Goal: Information Seeking & Learning: Compare options

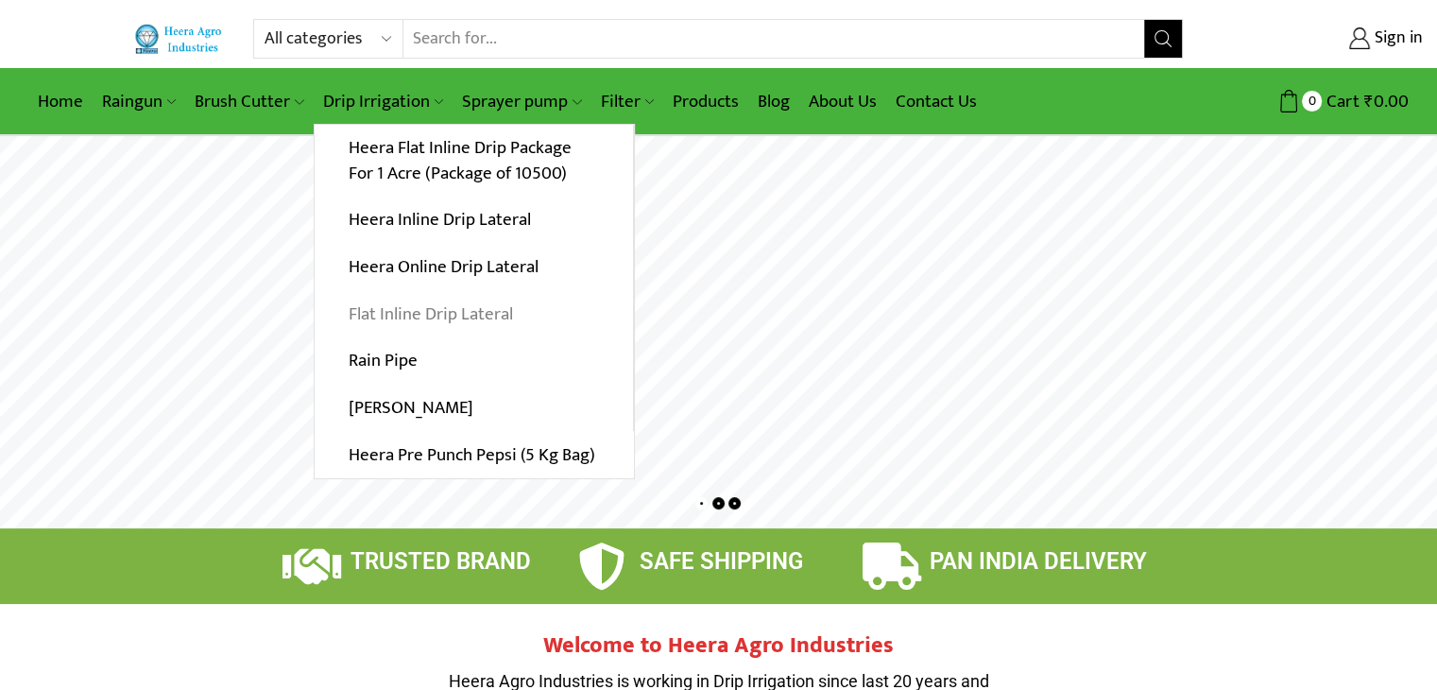
click at [470, 313] on link "Flat Inline Drip Lateral" at bounding box center [474, 313] width 318 height 47
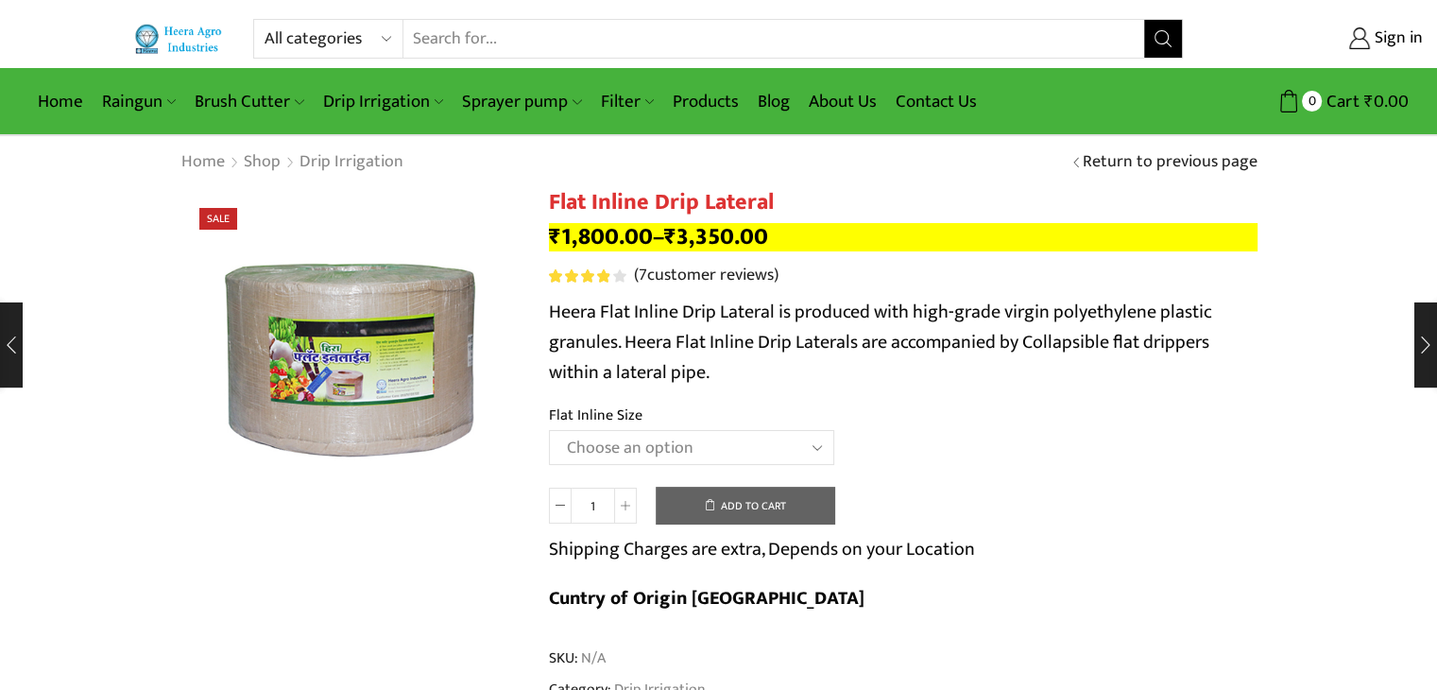
click at [701, 442] on select "Choose an option 12 MM 0.25 Thickness (30 CM) 12 MM 0.25 Thickness (40 CM) 12 M…" at bounding box center [691, 447] width 285 height 35
click at [549, 430] on select "Choose an option 12 MM 0.25 Thickness (30 CM) 12 MM 0.25 Thickness (40 CM) 12 M…" at bounding box center [691, 447] width 285 height 35
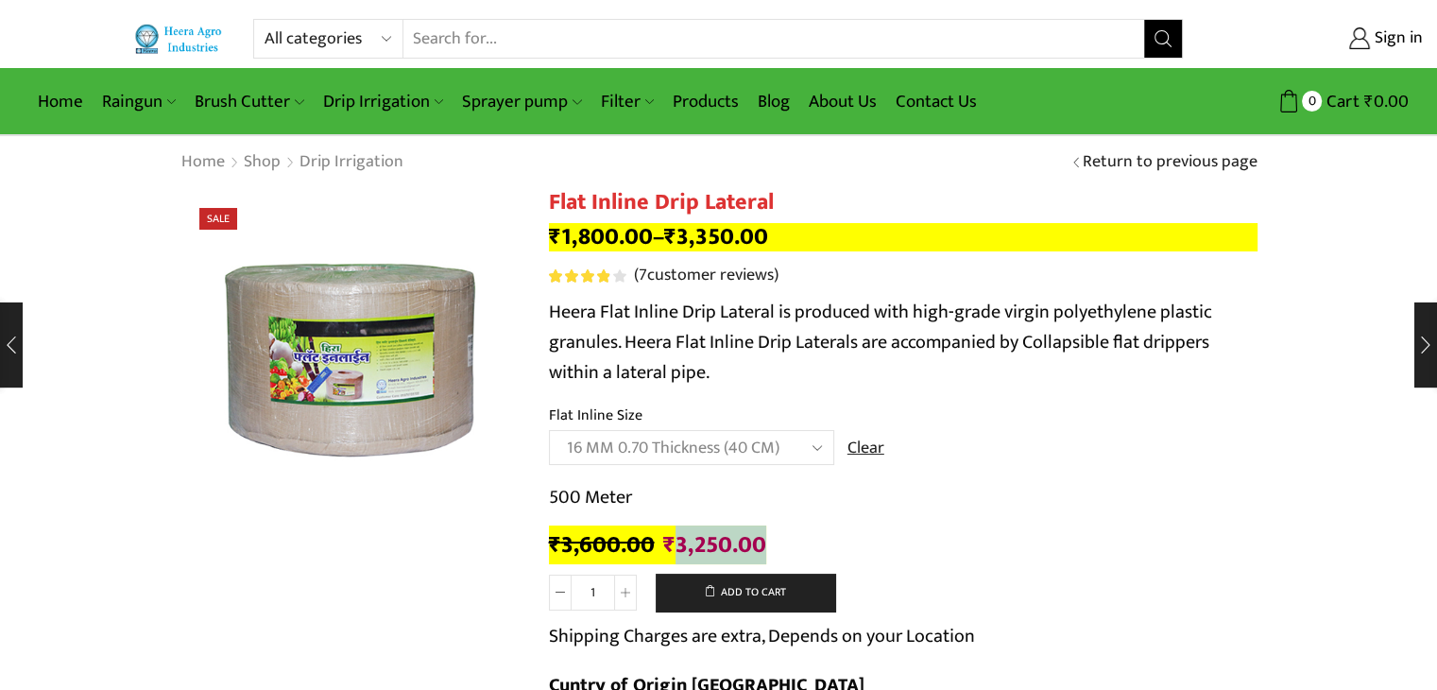
drag, startPoint x: 671, startPoint y: 543, endPoint x: 758, endPoint y: 540, distance: 87.0
click at [758, 540] on bdi "₹ 3,250.00" at bounding box center [714, 544] width 103 height 39
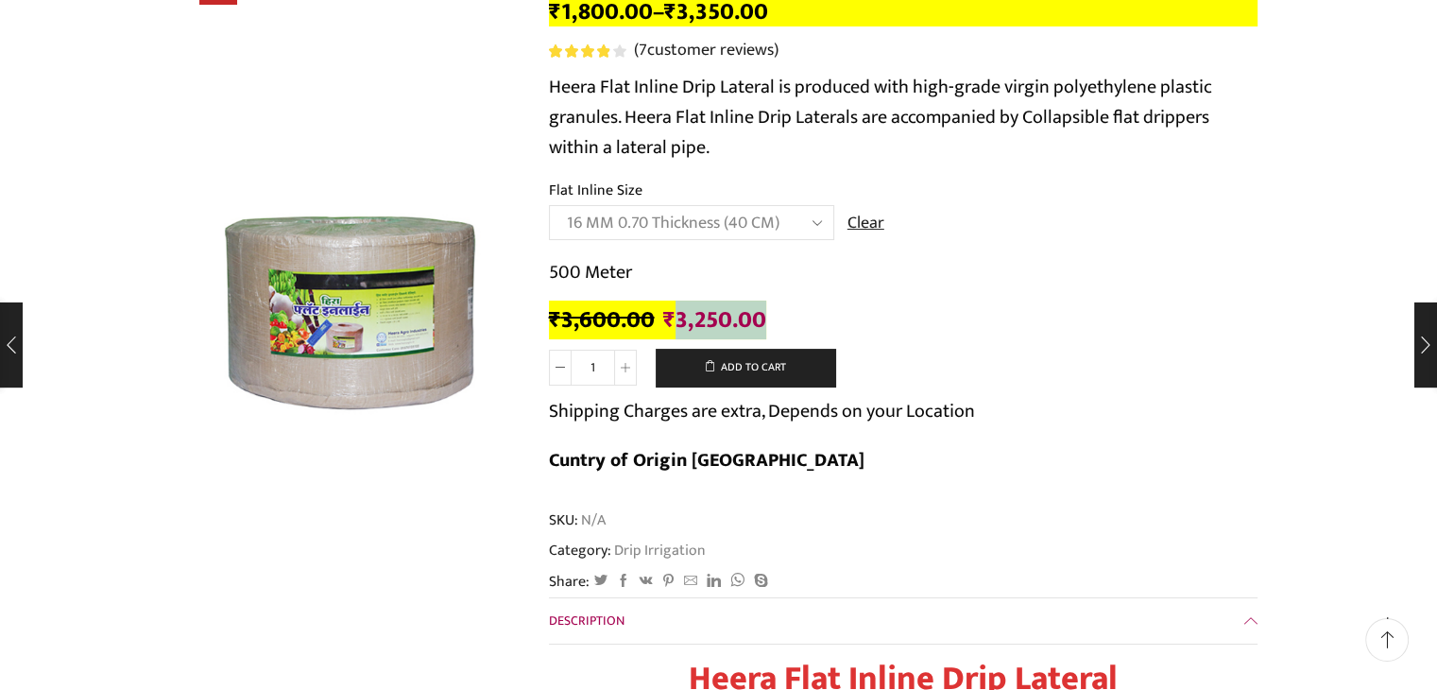
scroll to position [94, 0]
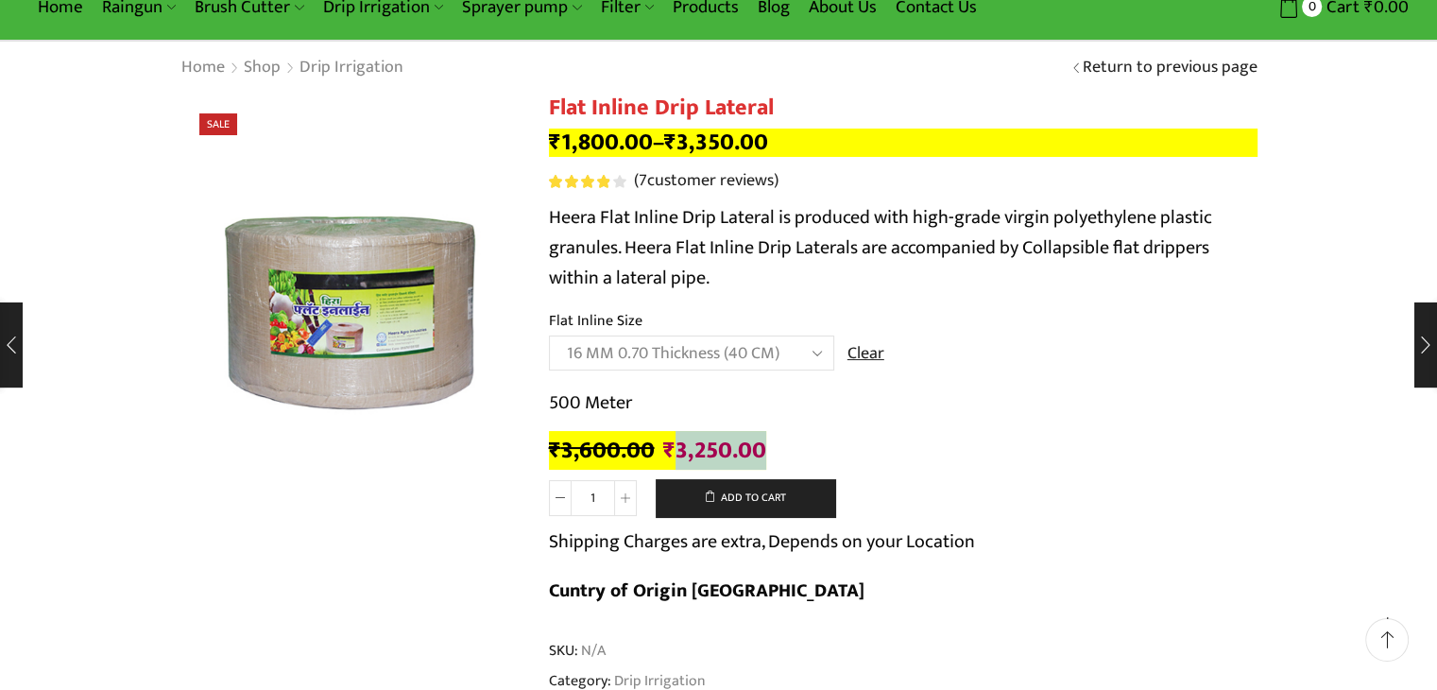
click at [723, 352] on select "Choose an option 12 MM 0.25 Thickness (30 CM) 12 MM 0.25 Thickness (40 CM) 12 M…" at bounding box center [691, 352] width 285 height 35
click at [549, 335] on select "Choose an option 12 MM 0.25 Thickness (30 CM) 12 MM 0.25 Thickness (40 CM) 12 M…" at bounding box center [691, 352] width 285 height 35
click at [721, 349] on select "Choose an option 12 MM 0.25 Thickness (30 CM) 12 MM 0.25 Thickness (40 CM) 12 M…" at bounding box center [691, 352] width 285 height 35
click at [549, 335] on select "Choose an option 12 MM 0.25 Thickness (30 CM) 12 MM 0.25 Thickness (40 CM) 12 M…" at bounding box center [691, 352] width 285 height 35
click at [708, 354] on select "Choose an option 12 MM 0.25 Thickness (30 CM) 12 MM 0.25 Thickness (40 CM) 12 M…" at bounding box center [691, 352] width 285 height 35
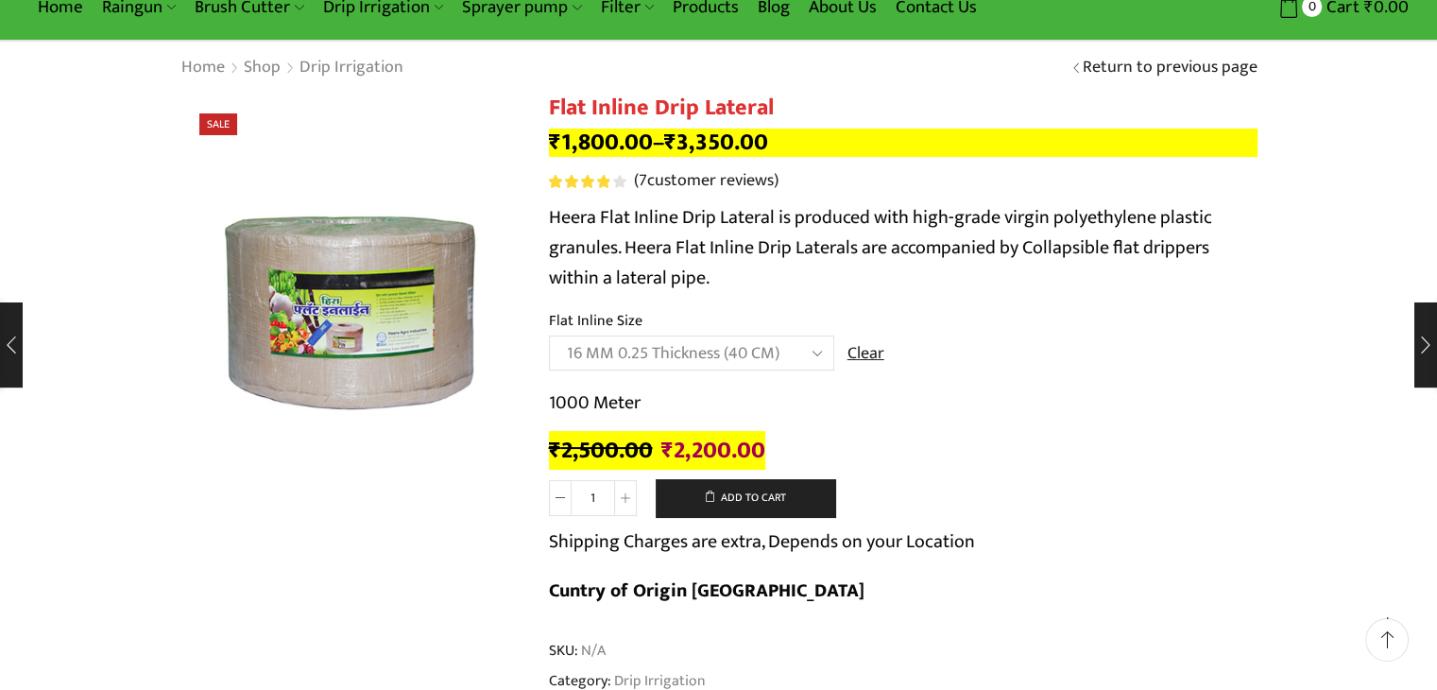
click at [880, 420] on div "1000 Meter ₹ 2,500.00 Original price was: ₹2,500.00. ₹ 2,200.00 Current price i…" at bounding box center [903, 426] width 709 height 78
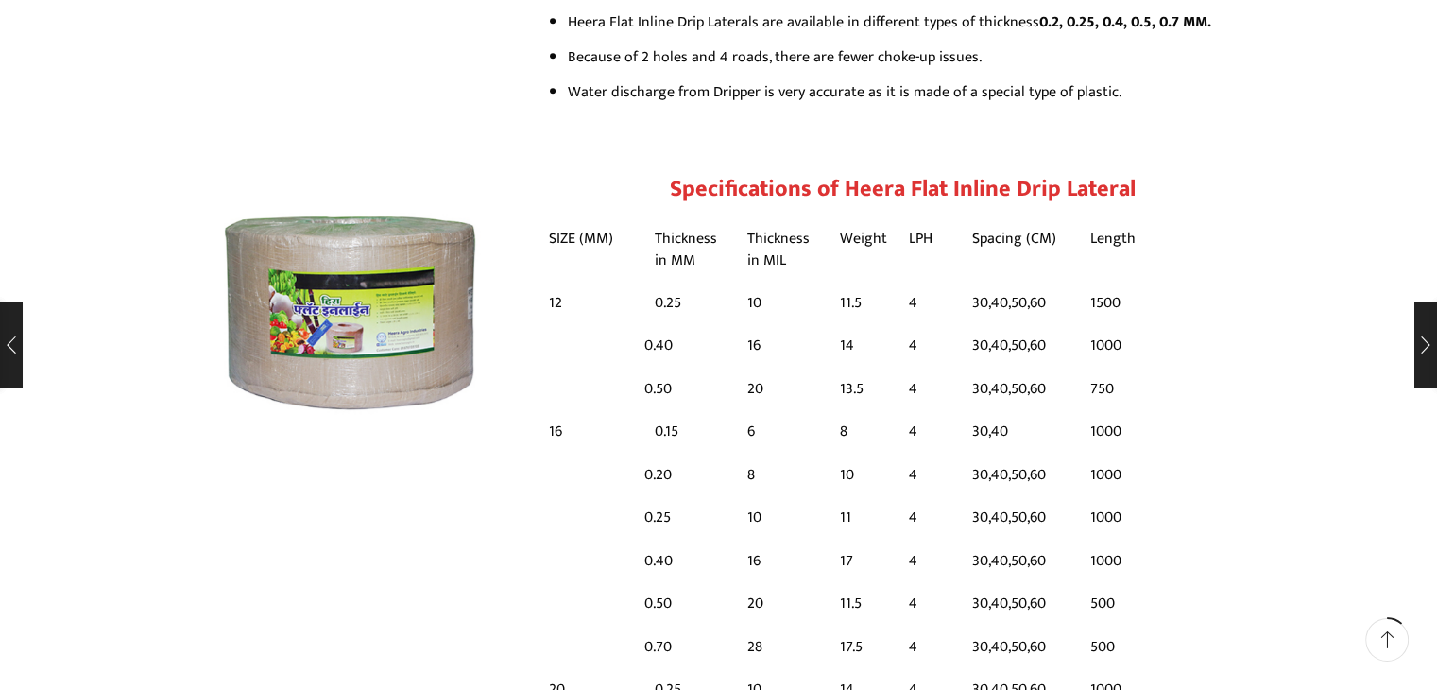
scroll to position [1417, 0]
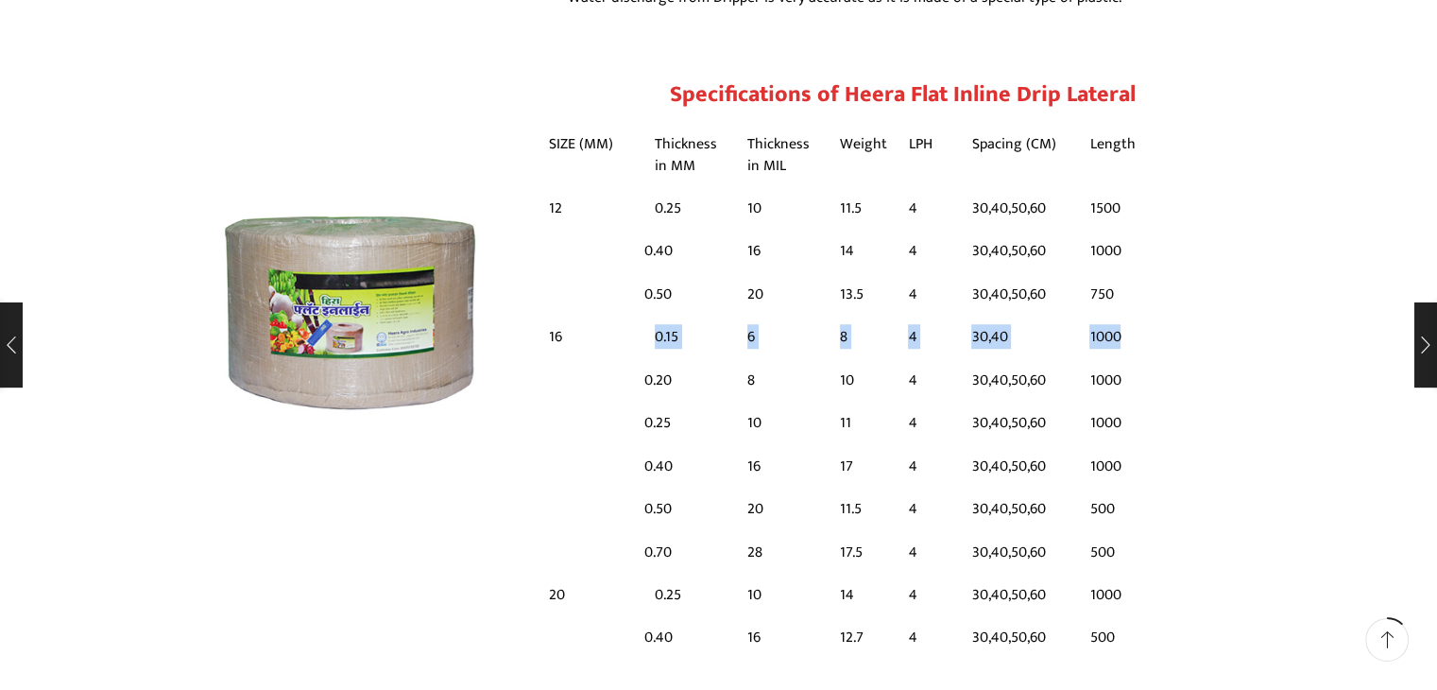
drag, startPoint x: 654, startPoint y: 284, endPoint x: 1155, endPoint y: 292, distance: 500.9
click at [1155, 292] on table "SIZE (MM) Thickness in MM Thickness in MIL Weight LPH Spacing (CM) Length 12 0.…" at bounding box center [903, 302] width 709 height 369
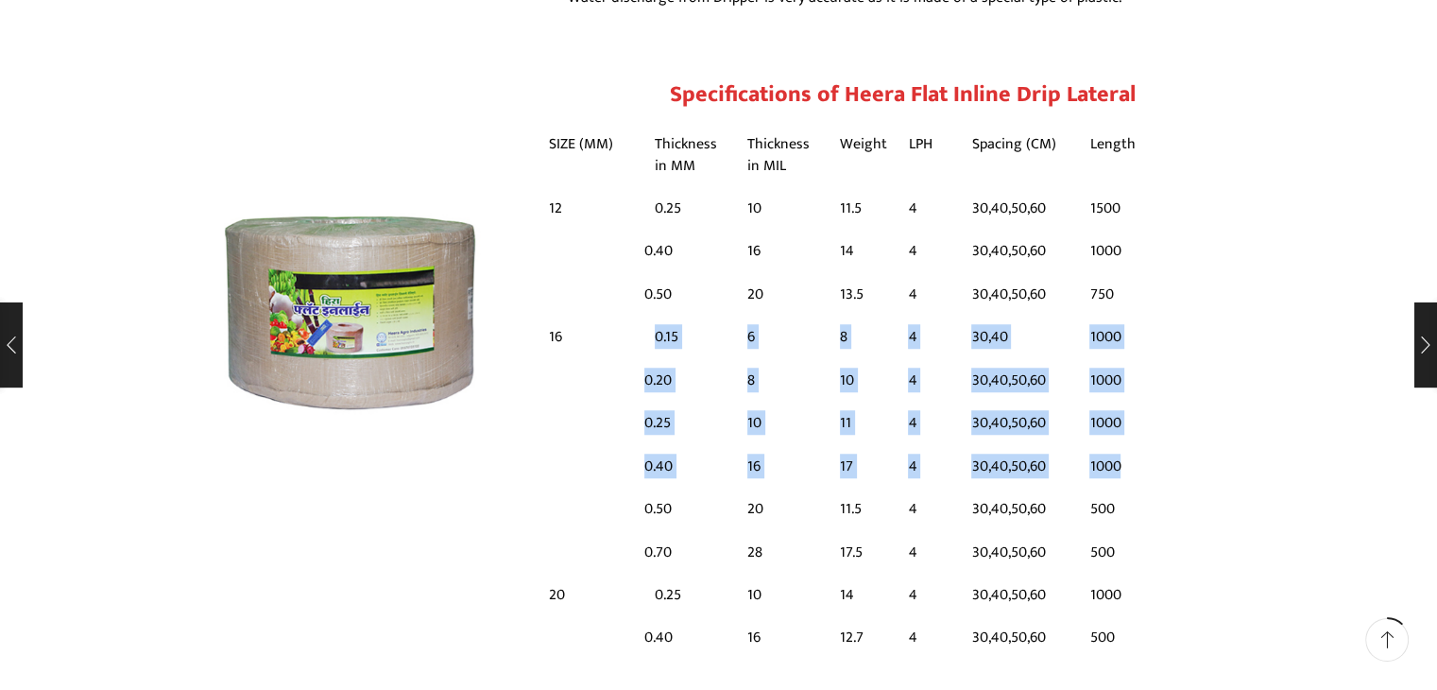
drag, startPoint x: 620, startPoint y: 413, endPoint x: 1184, endPoint y: 409, distance: 564.1
click at [1184, 409] on table "SIZE (MM) Thickness in MM Thickness in MIL Weight LPH Spacing (CM) Length 12 0.…" at bounding box center [903, 302] width 709 height 369
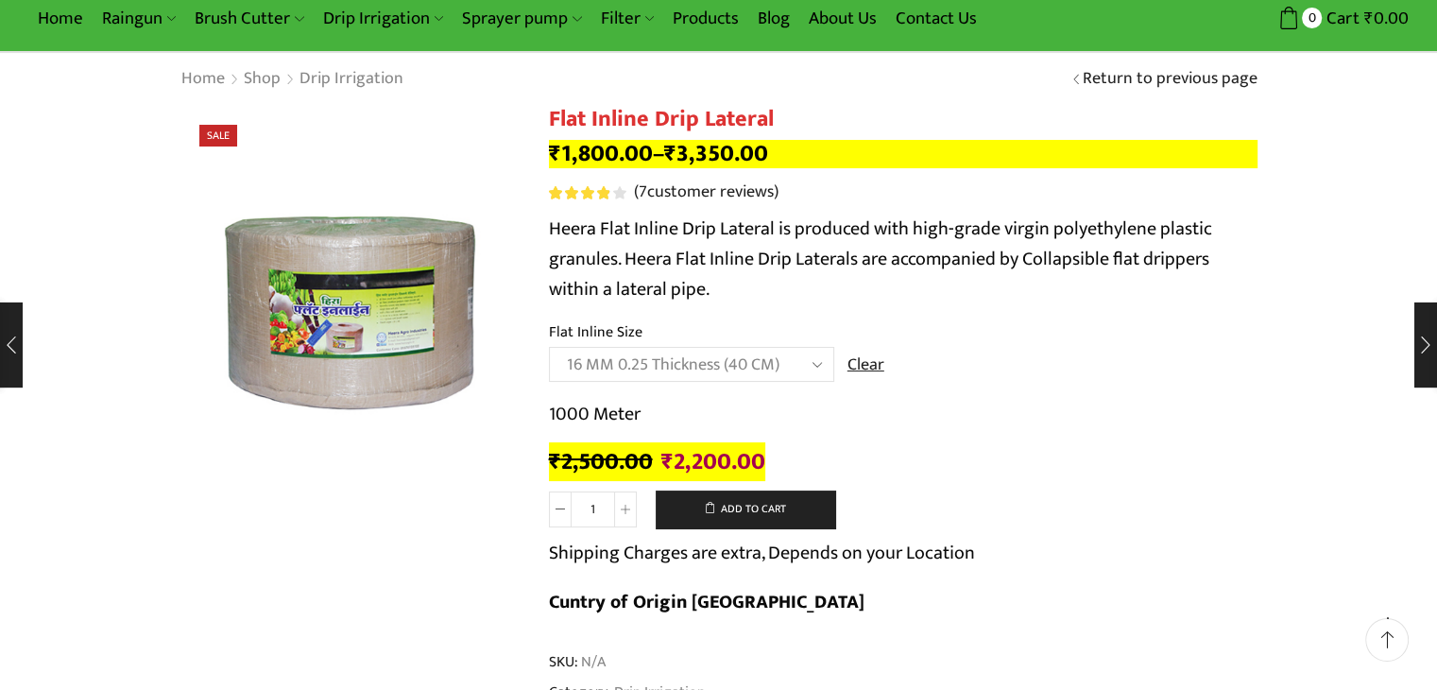
scroll to position [0, 0]
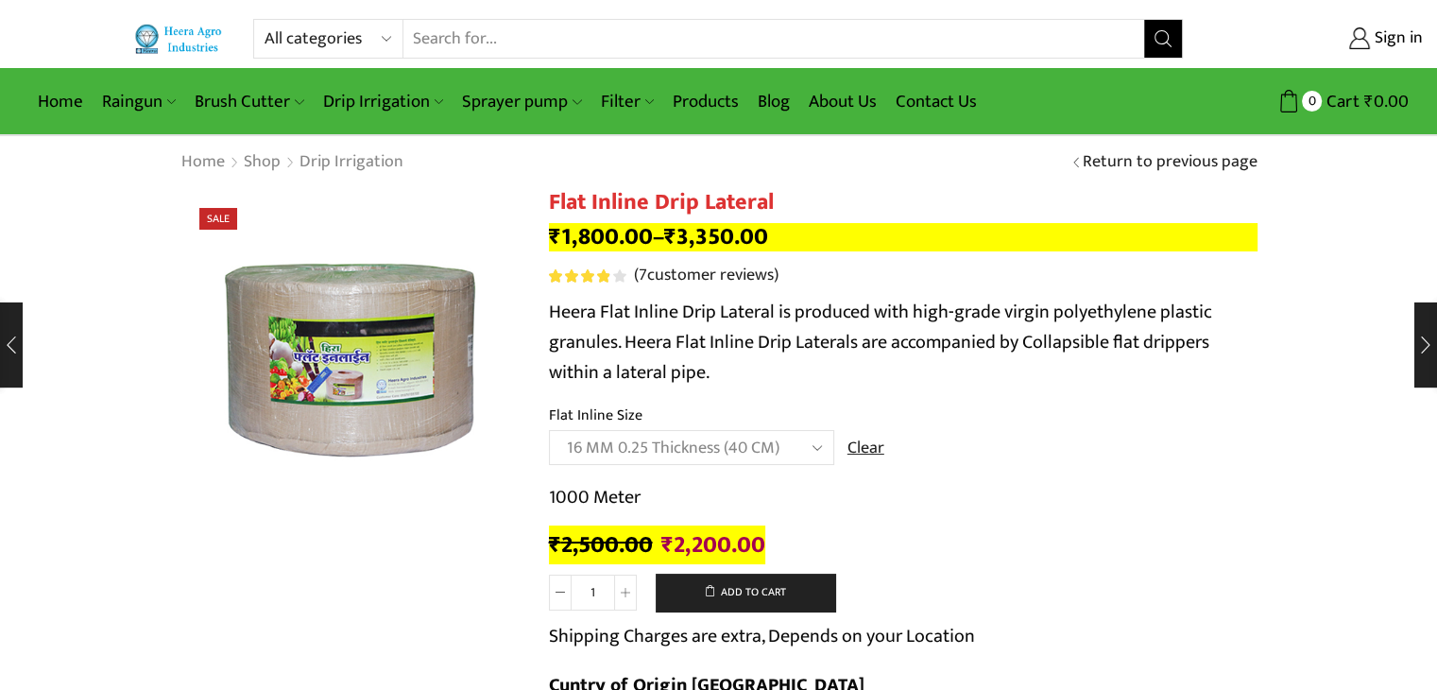
click at [718, 448] on select "Choose an option 12 MM 0.25 Thickness (30 CM) 12 MM 0.25 Thickness (40 CM) 12 M…" at bounding box center [691, 447] width 285 height 35
select select "16 MM 0.40 Thickness (30 CM)"
click at [549, 430] on select "Choose an option 12 MM 0.25 Thickness (30 CM) 12 MM 0.25 Thickness (40 CM) 12 M…" at bounding box center [691, 447] width 285 height 35
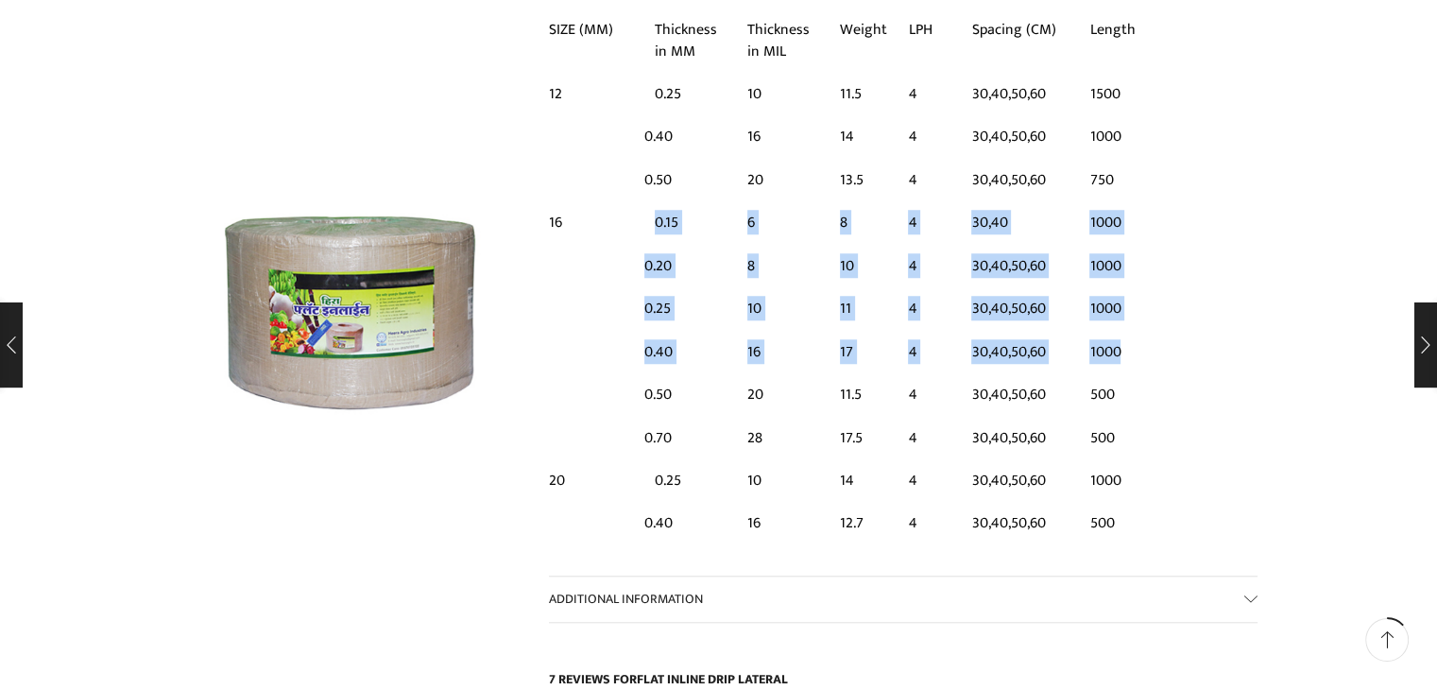
scroll to position [1512, 0]
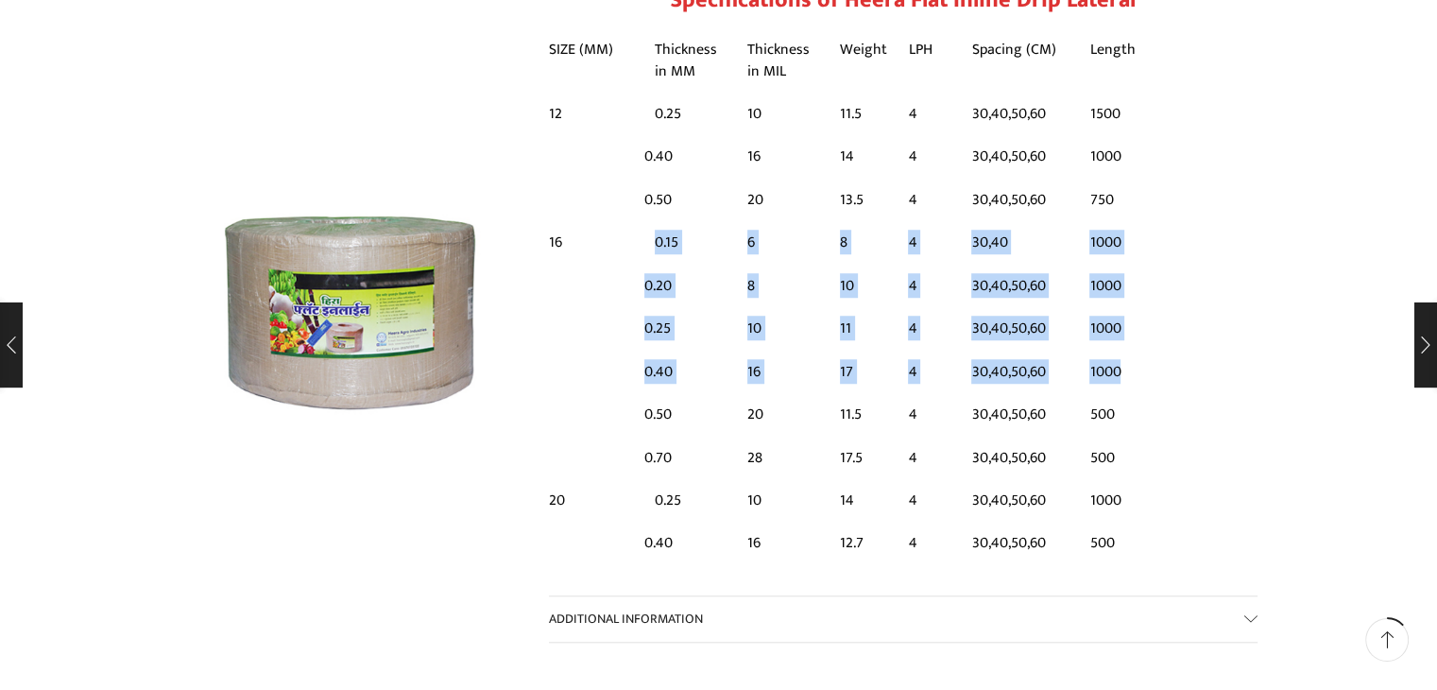
click at [1191, 340] on table "SIZE (MM) Thickness in MM Thickness in MIL Weight LPH Spacing (CM) Length 12 0.…" at bounding box center [903, 208] width 709 height 369
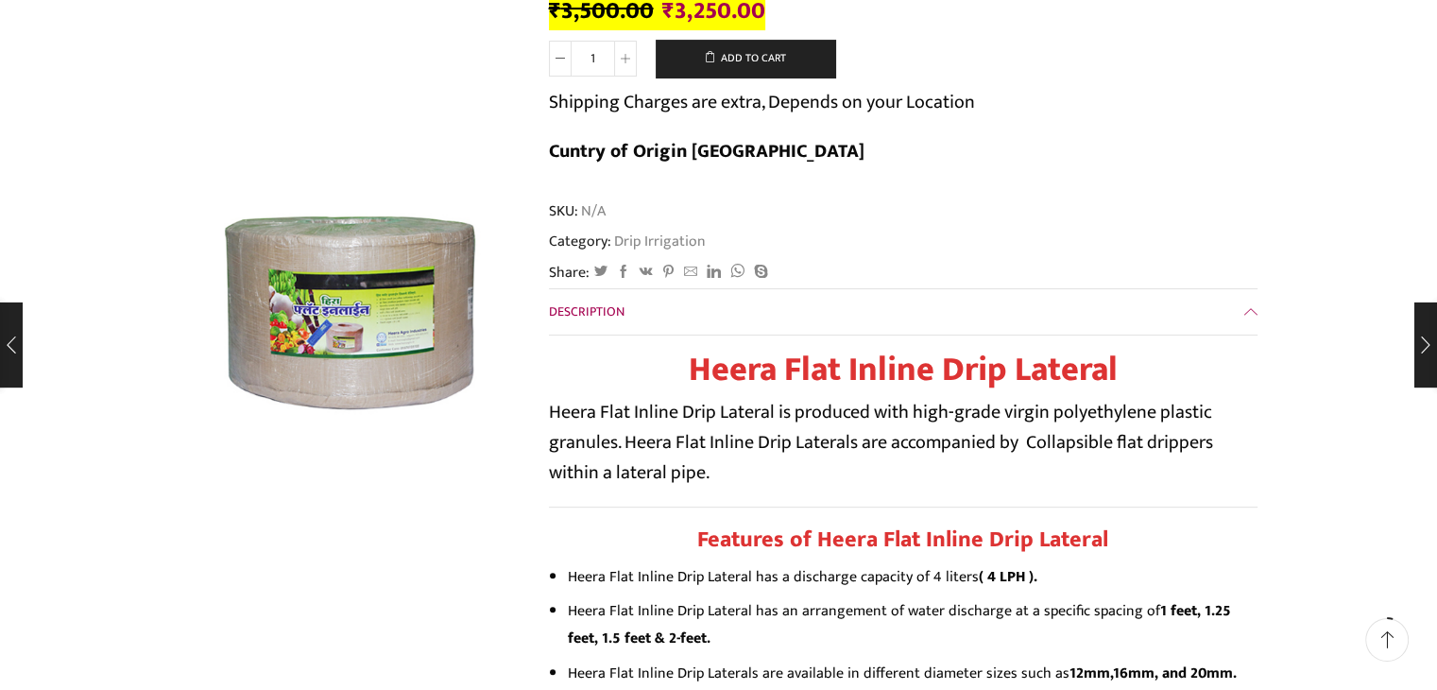
scroll to position [0, 0]
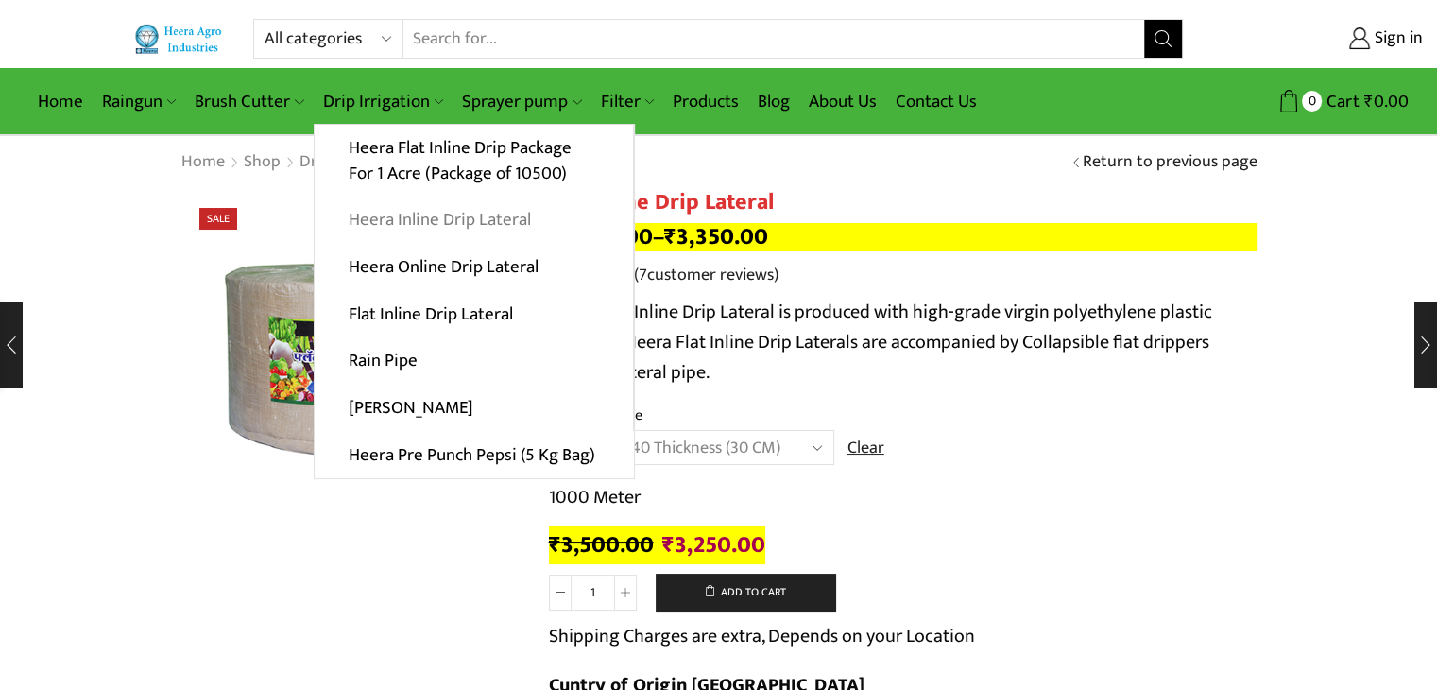
click at [443, 212] on link "Heera Inline Drip Lateral" at bounding box center [474, 220] width 318 height 47
click at [480, 219] on link "Heera Inline Drip Lateral" at bounding box center [474, 220] width 318 height 47
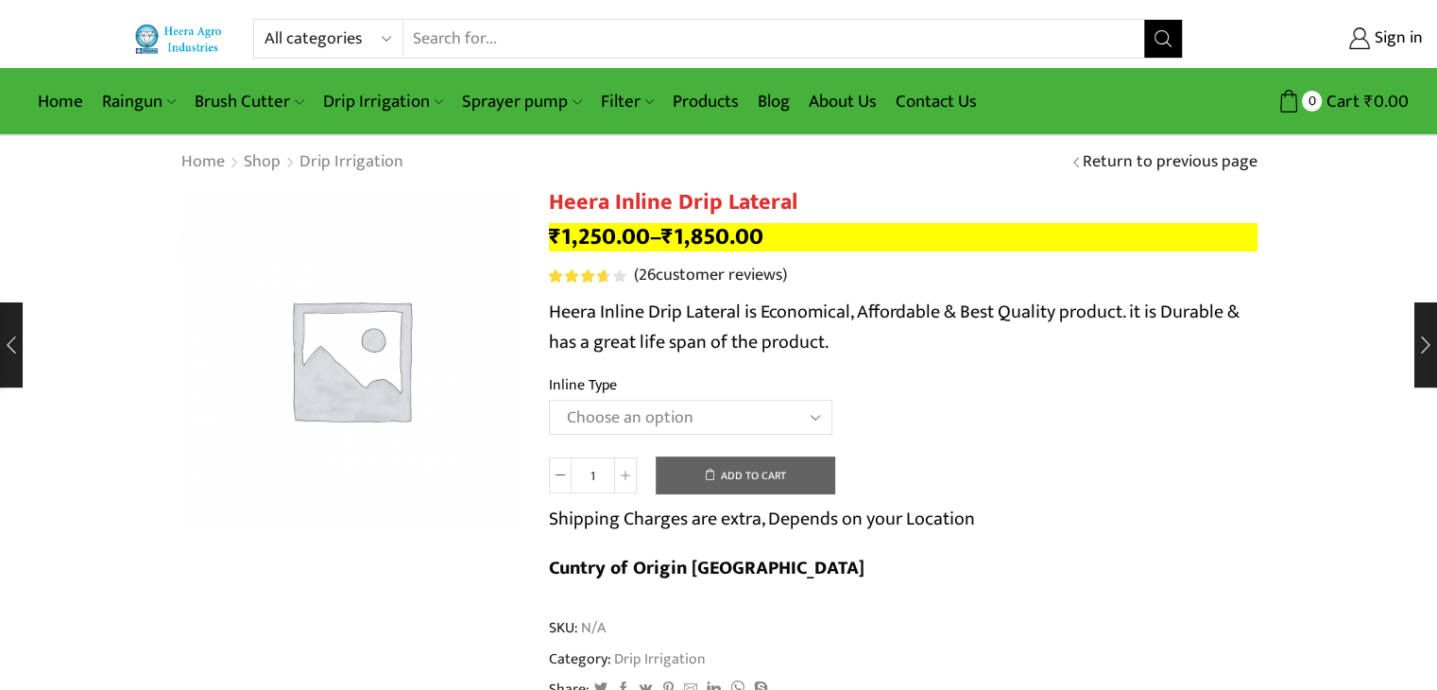
click at [626, 407] on select "Choose an option Heera Inline 12 MM (30CM) Heera Inline 12 MM (38CM) Heera Inli…" at bounding box center [690, 417] width 283 height 35
click at [549, 400] on select "Choose an option Heera Inline 12 MM (30CM) Heera Inline 12 MM (38CM) Heera Inli…" at bounding box center [690, 417] width 283 height 35
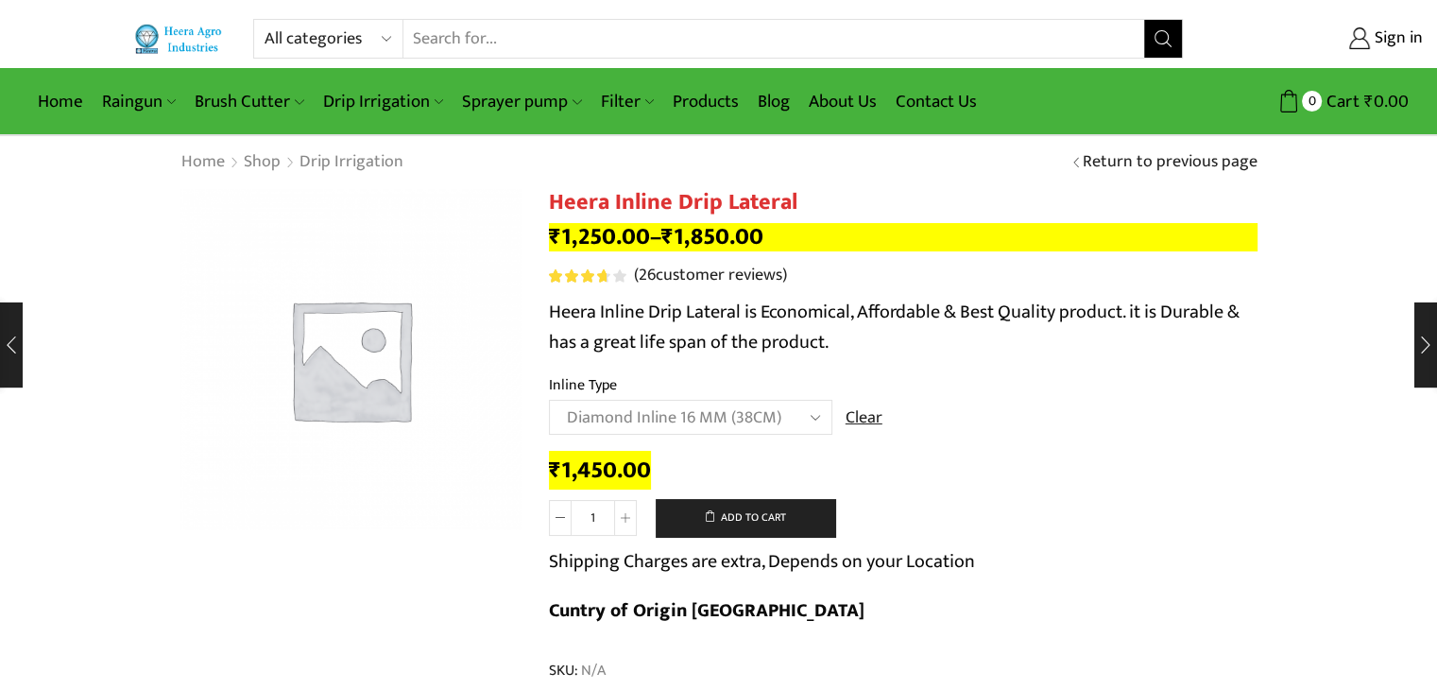
click at [717, 409] on select "Choose an option Heera Inline 12 MM (30CM) Heera Inline 12 MM (38CM) Heera Inli…" at bounding box center [690, 417] width 283 height 35
click at [549, 400] on select "Choose an option Heera Inline 12 MM (30CM) Heera Inline 12 MM (38CM) Heera Inli…" at bounding box center [690, 417] width 283 height 35
click at [764, 403] on select "Choose an option Heera Inline 12 MM (30CM) Heera Inline 12 MM (38CM) Heera Inli…" at bounding box center [690, 417] width 283 height 35
click at [549, 400] on select "Choose an option Heera Inline 12 MM (30CM) Heera Inline 12 MM (38CM) Heera Inli…" at bounding box center [690, 417] width 283 height 35
select select "Diamond Inline 16 MM (38CM)"
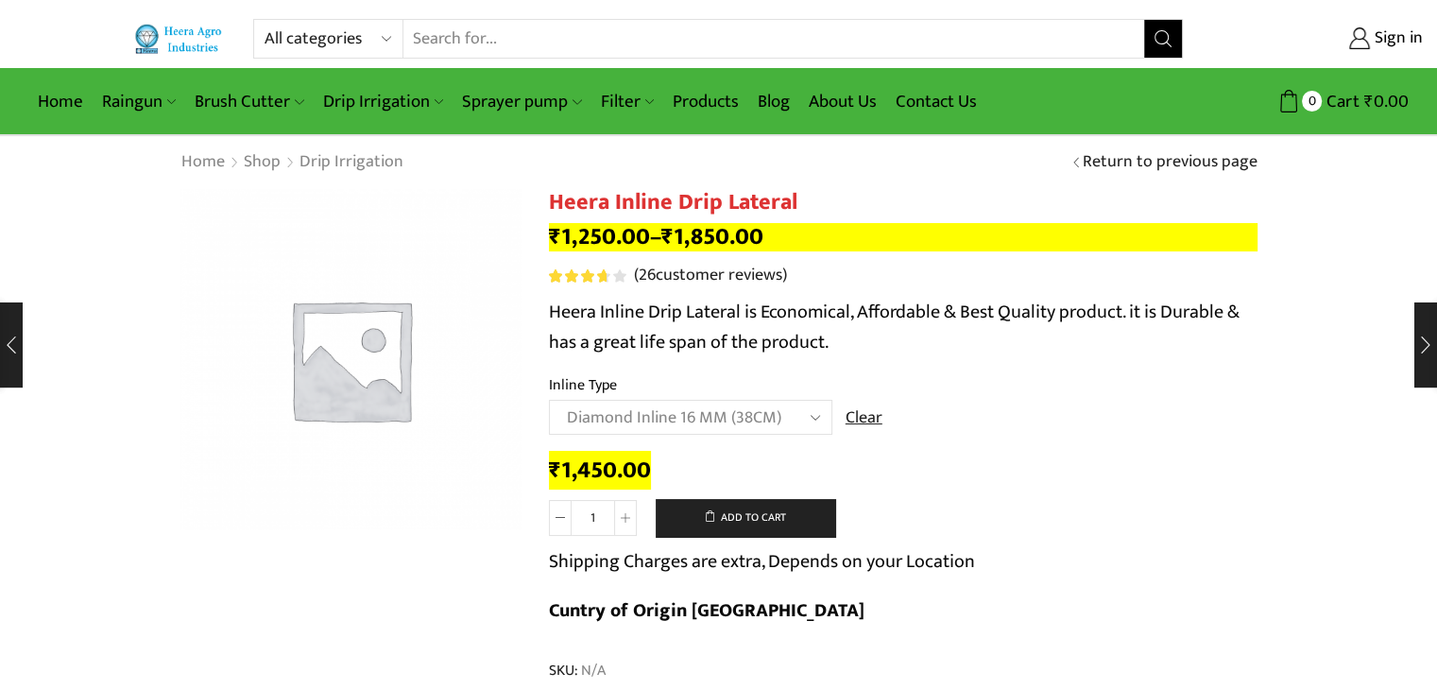
click at [756, 405] on select "Choose an option Heera Inline 12 MM (30CM) Heera Inline 12 MM (38CM) Heera Inli…" at bounding box center [690, 417] width 283 height 35
click at [1032, 428] on td "Choose an option Heera Inline 12 MM (30CM) Heera Inline 12 MM (38CM) Heera Inli…" at bounding box center [903, 426] width 709 height 52
